Goal: Transaction & Acquisition: Purchase product/service

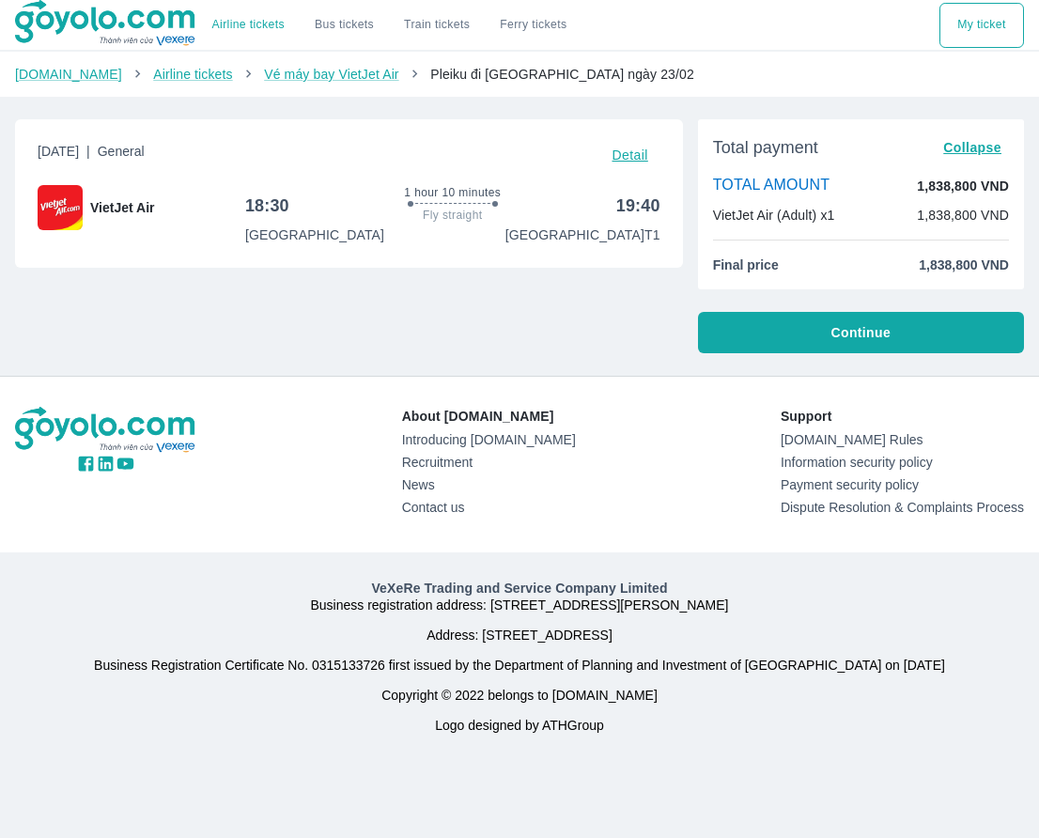
click at [984, 147] on font "Collapse" at bounding box center [972, 147] width 58 height 15
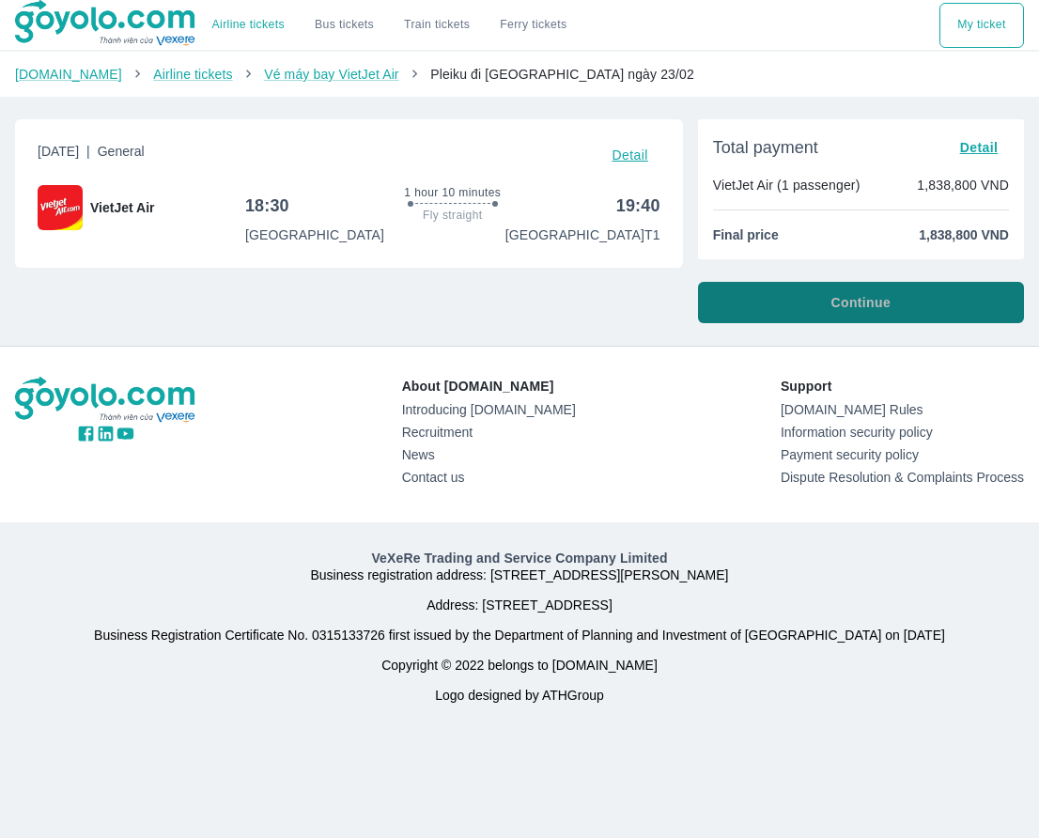
click at [929, 299] on button "Continue" at bounding box center [861, 302] width 326 height 41
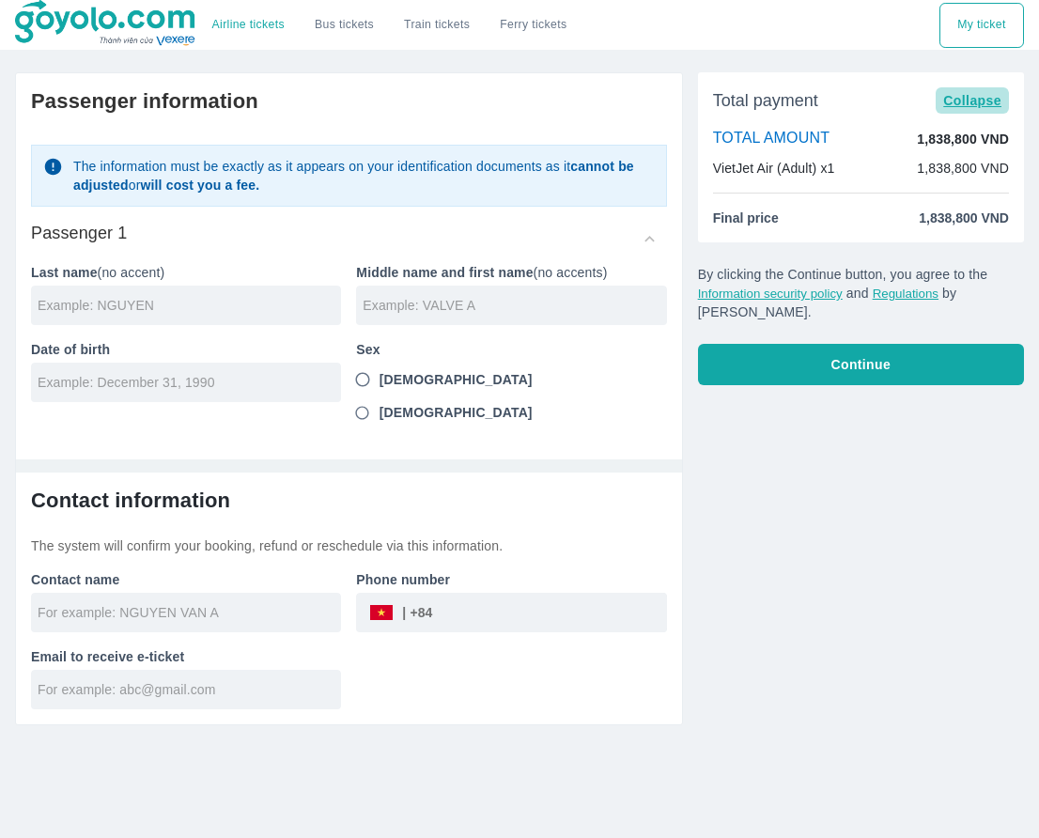
click at [960, 107] on font "Collapse" at bounding box center [972, 100] width 58 height 15
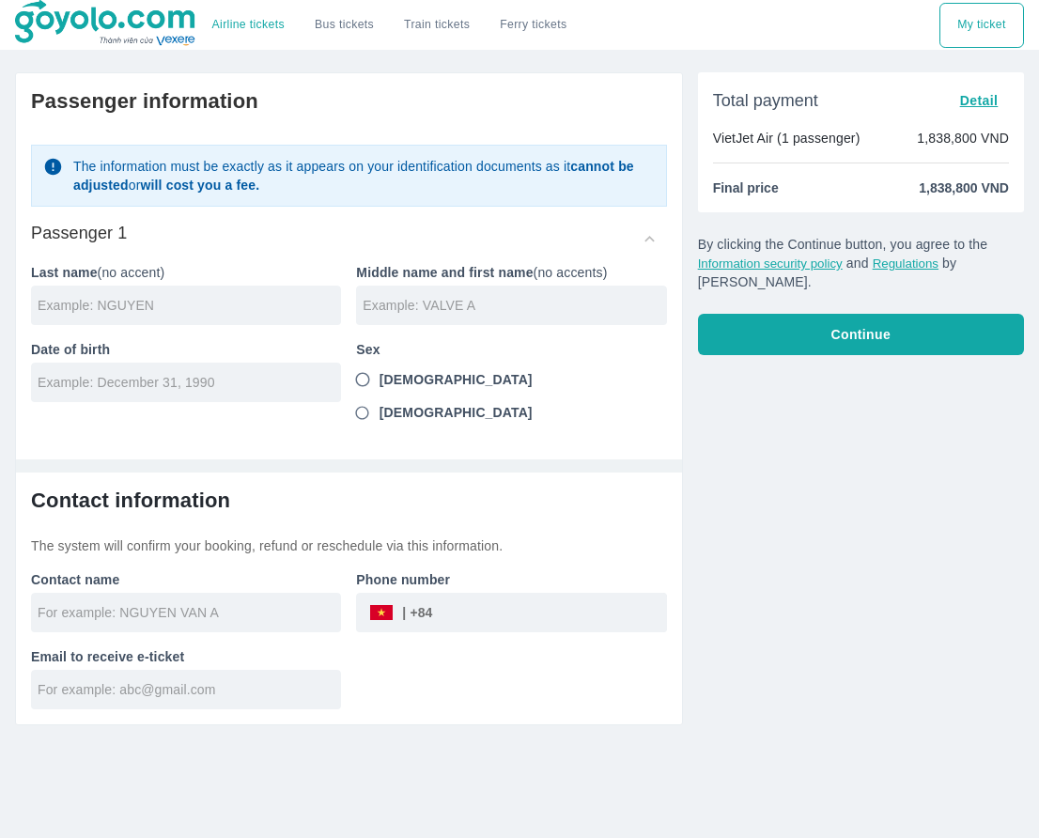
click at [960, 107] on font "Detail" at bounding box center [979, 100] width 39 height 15
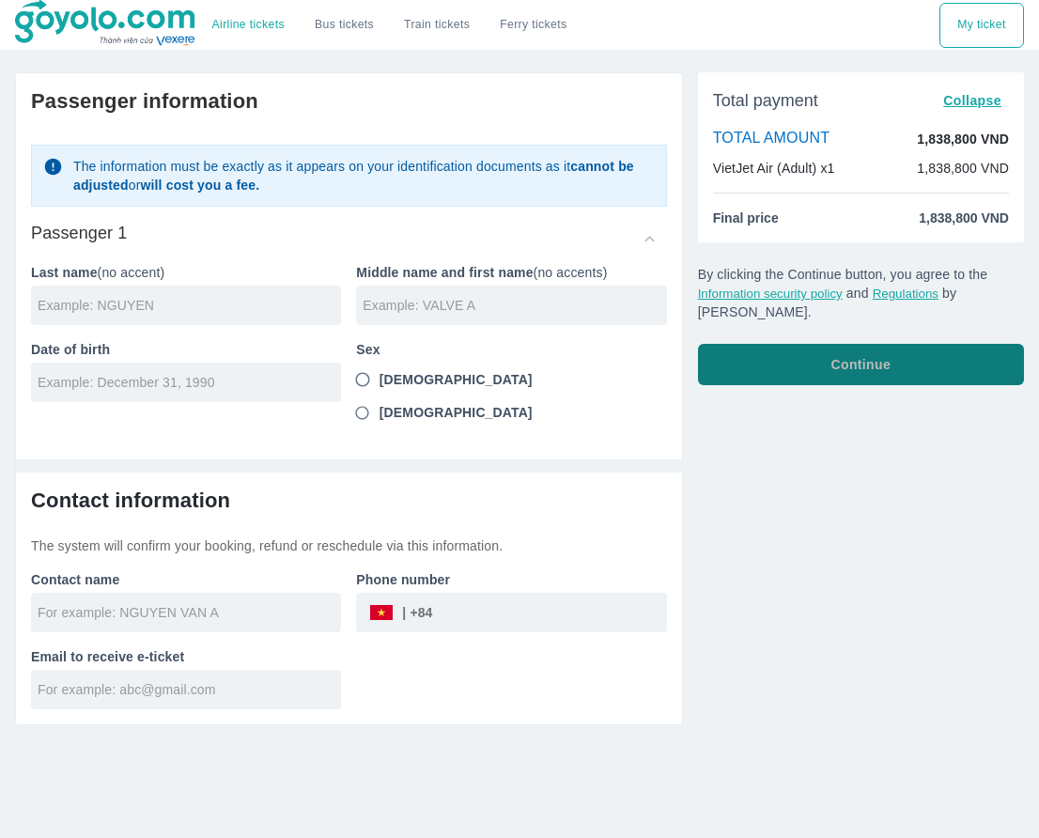
click at [824, 356] on button "Continue" at bounding box center [861, 364] width 326 height 41
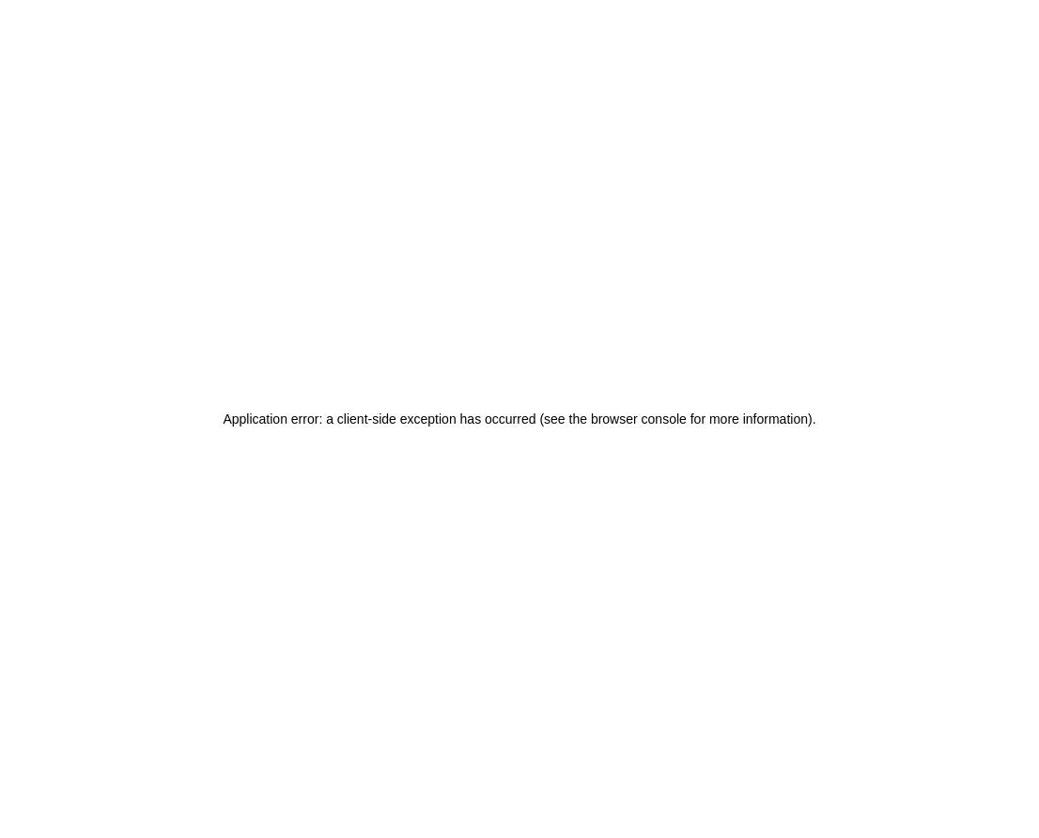
click at [745, 416] on font "Application error: a client-side exception has occurred (see the browser consol…" at bounding box center [517, 418] width 589 height 15
